Goal: Task Accomplishment & Management: Manage account settings

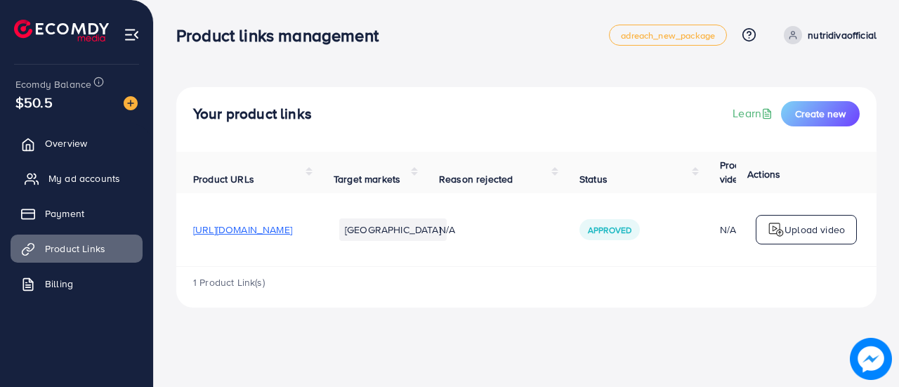
click at [67, 175] on span "My ad accounts" at bounding box center [84, 178] width 72 height 14
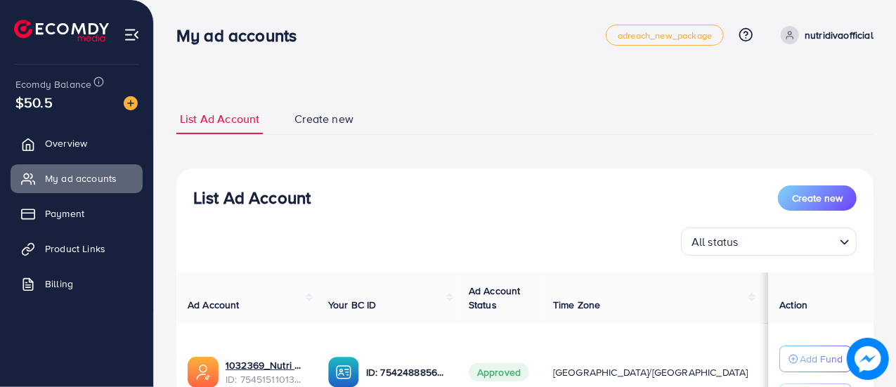
scroll to position [1, 0]
click at [59, 145] on span "Overview" at bounding box center [69, 143] width 42 height 14
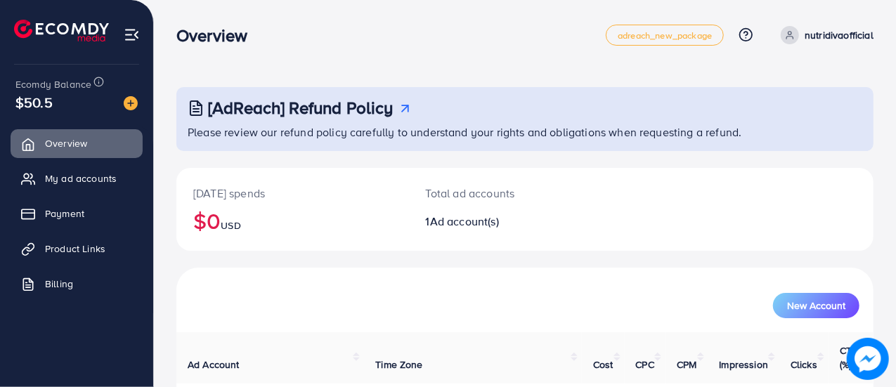
scroll to position [96, 0]
click at [99, 173] on span "My ad accounts" at bounding box center [84, 178] width 72 height 14
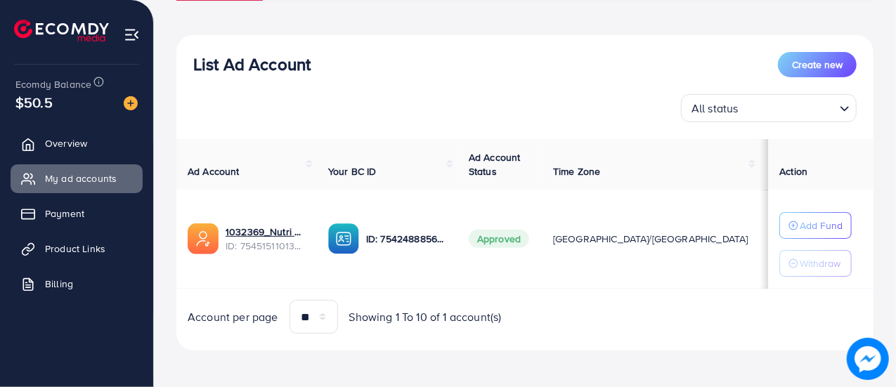
scroll to position [135, 0]
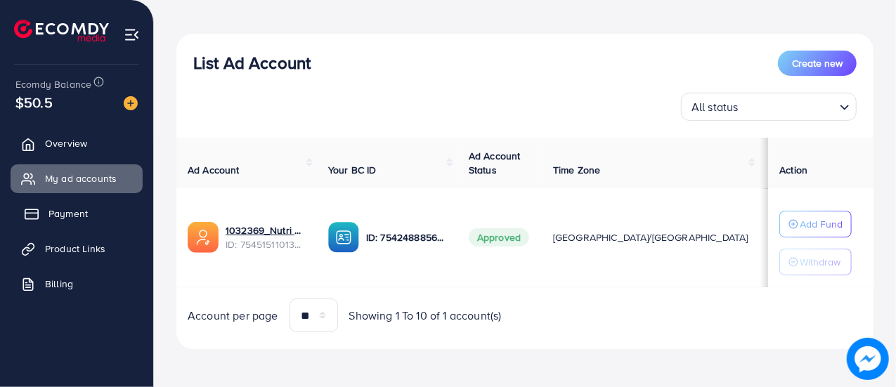
click at [82, 216] on span "Payment" at bounding box center [67, 213] width 39 height 14
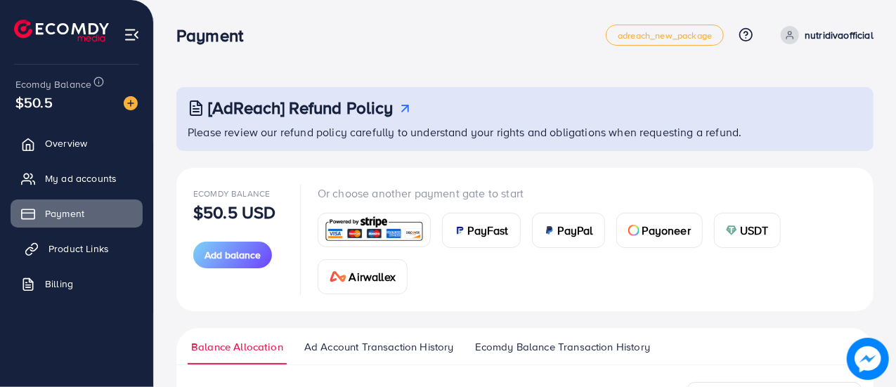
click at [96, 248] on span "Product Links" at bounding box center [78, 249] width 60 height 14
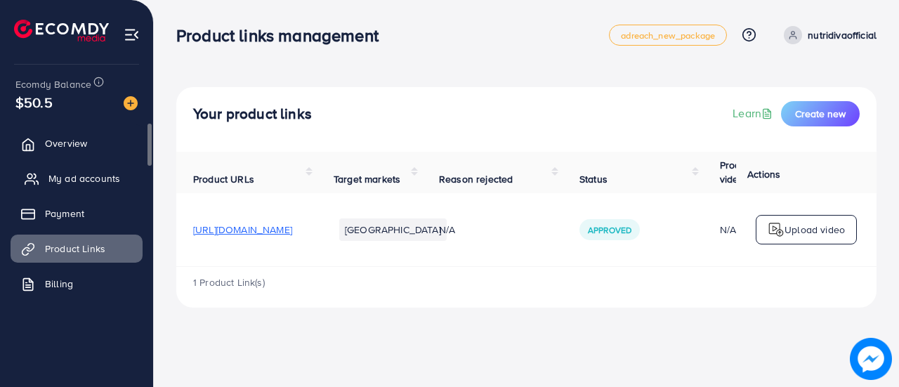
click at [48, 179] on span "My ad accounts" at bounding box center [84, 178] width 72 height 14
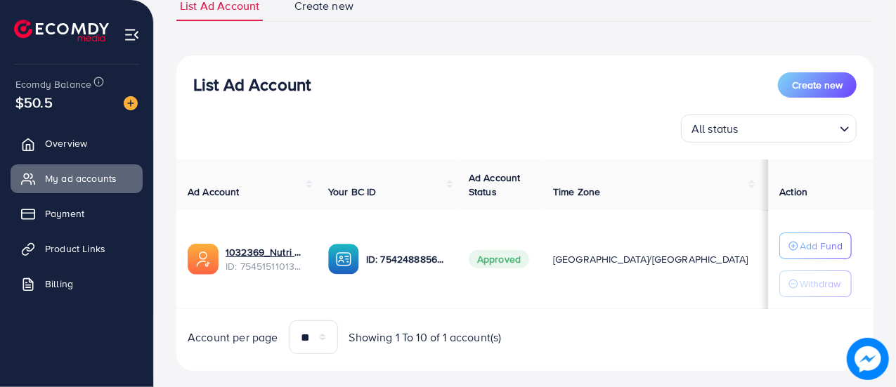
scroll to position [135, 0]
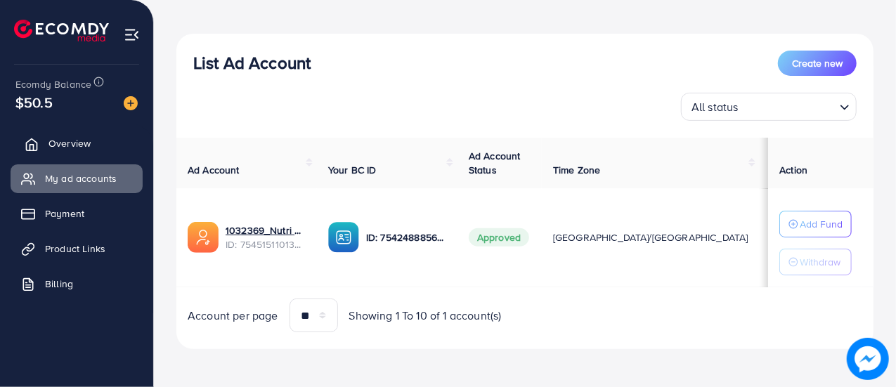
click at [72, 144] on span "Overview" at bounding box center [69, 143] width 42 height 14
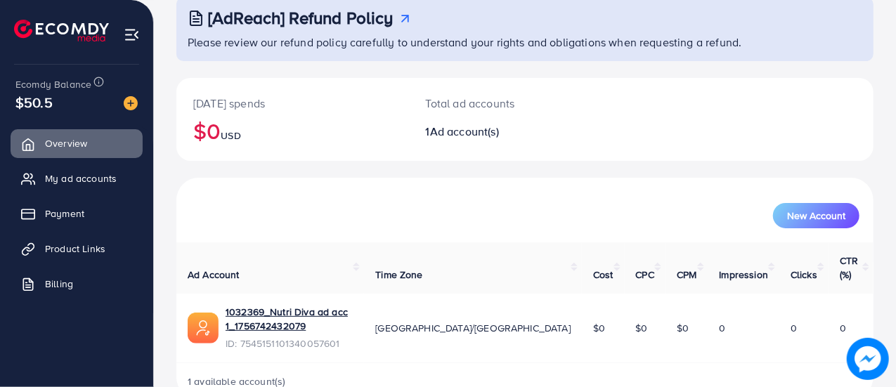
scroll to position [96, 0]
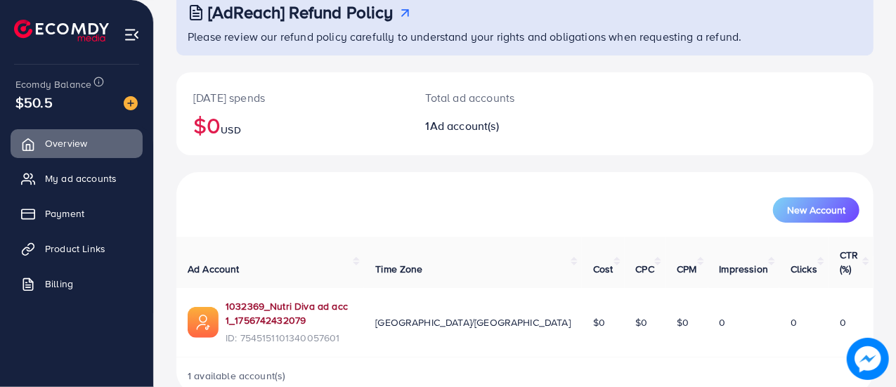
click at [329, 299] on link "1032369_Nutri Diva ad acc 1_1756742432079" at bounding box center [288, 313] width 127 height 29
click at [353, 299] on link "1032369_Nutri Diva ad acc 1_1756742432079" at bounding box center [288, 313] width 127 height 29
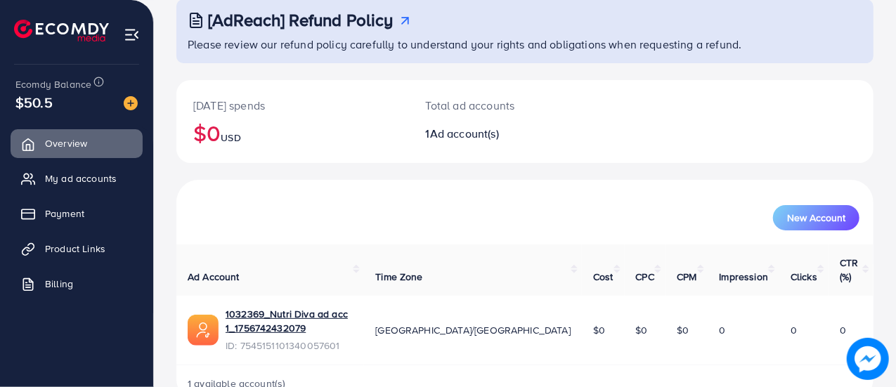
scroll to position [96, 0]
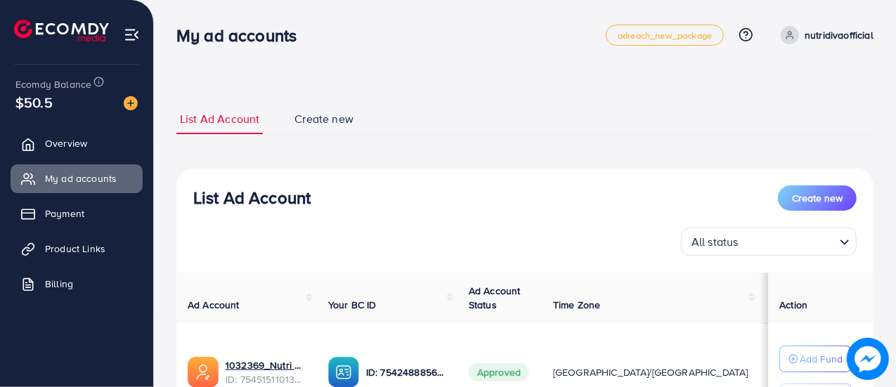
scroll to position [70, 0]
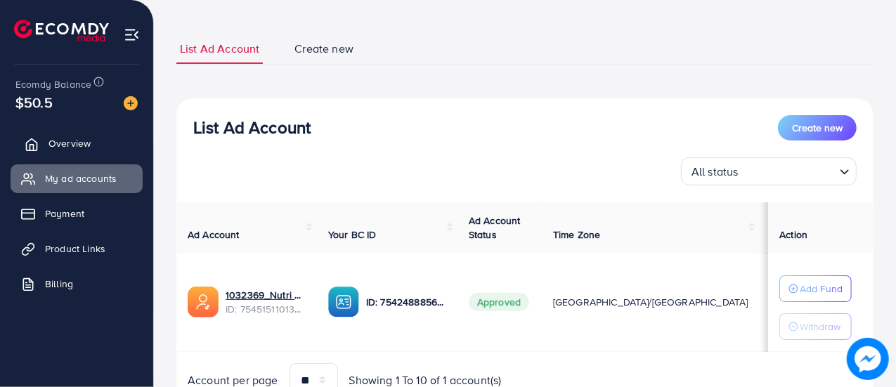
click at [93, 150] on link "Overview" at bounding box center [77, 143] width 132 height 28
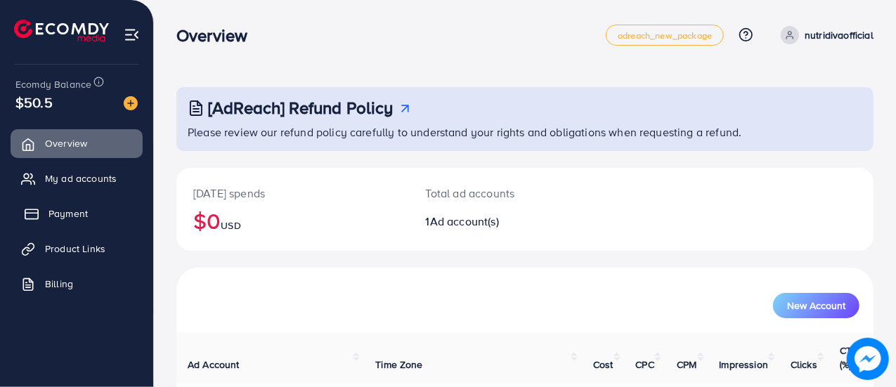
click at [91, 204] on link "Payment" at bounding box center [77, 213] width 132 height 28
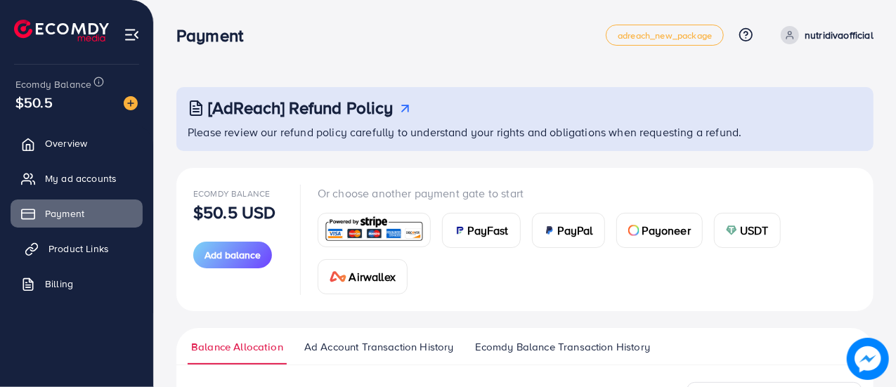
click at [79, 249] on span "Product Links" at bounding box center [78, 249] width 60 height 14
